Goal: Ask a question

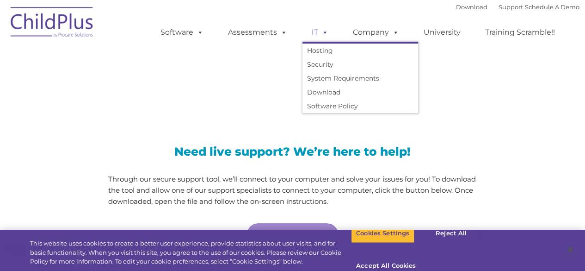
click at [320, 32] on span at bounding box center [323, 32] width 10 height 9
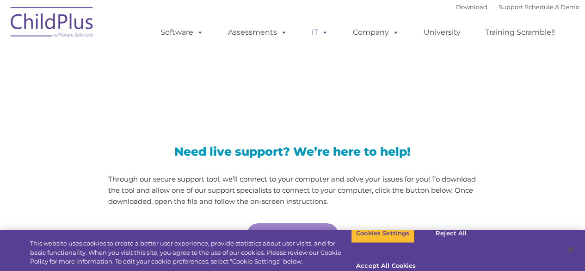
click at [320, 32] on span at bounding box center [323, 32] width 10 height 9
click at [472, 93] on div "LiveSupport with SplashTop" at bounding box center [293, 75] width 574 height 67
click at [502, 9] on link "Support" at bounding box center [511, 6] width 25 height 7
